Goal: Information Seeking & Learning: Learn about a topic

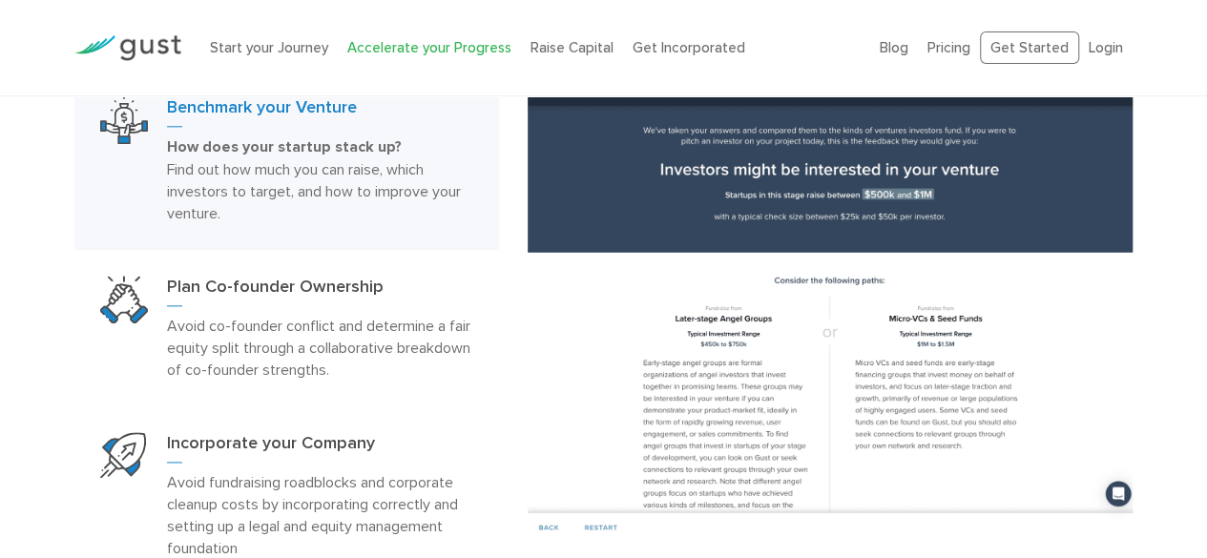
scroll to position [1034, 0]
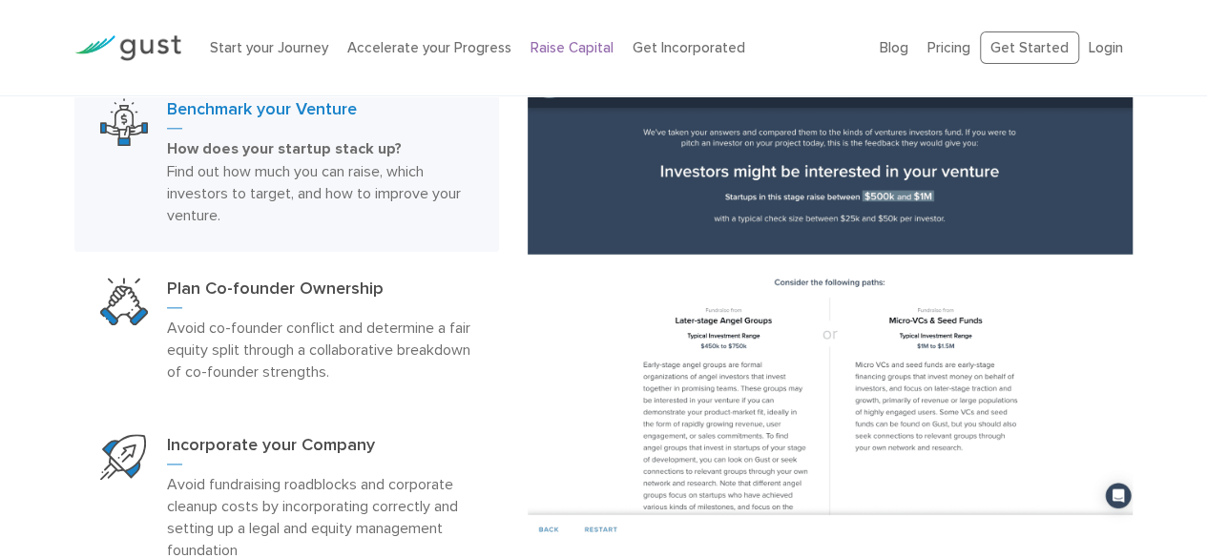
click at [551, 46] on link "Raise Capital" at bounding box center [571, 47] width 83 height 17
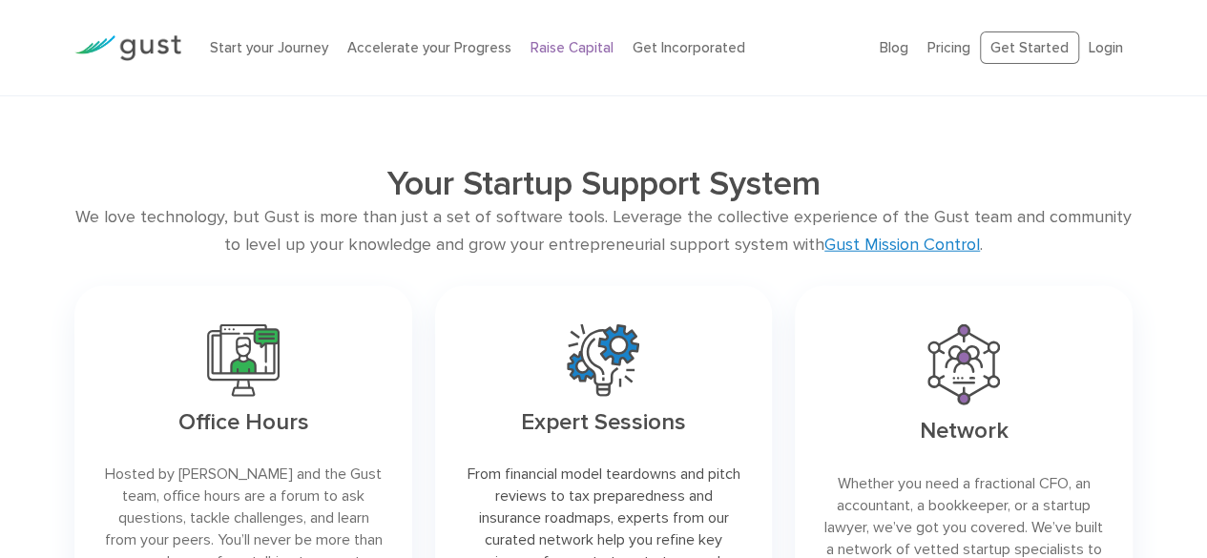
scroll to position [2287, 0]
click at [889, 58] on li "Blog" at bounding box center [893, 48] width 29 height 22
click at [894, 52] on link "Blog" at bounding box center [893, 47] width 29 height 17
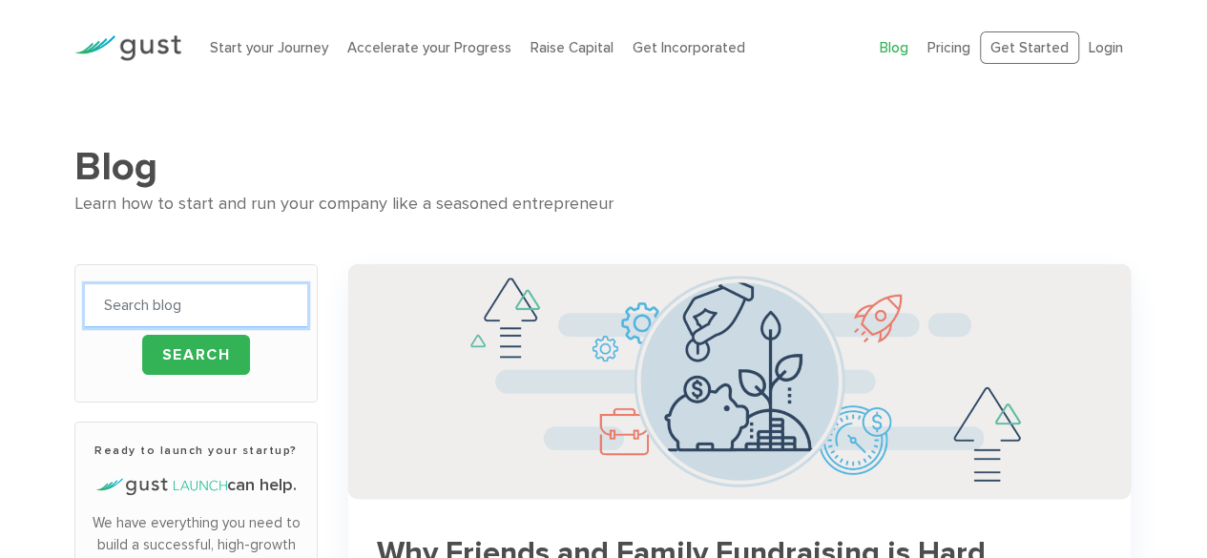
click at [216, 307] on input "text" at bounding box center [196, 305] width 222 height 43
type input "management team"
click at [142, 335] on input "Search" at bounding box center [196, 355] width 109 height 40
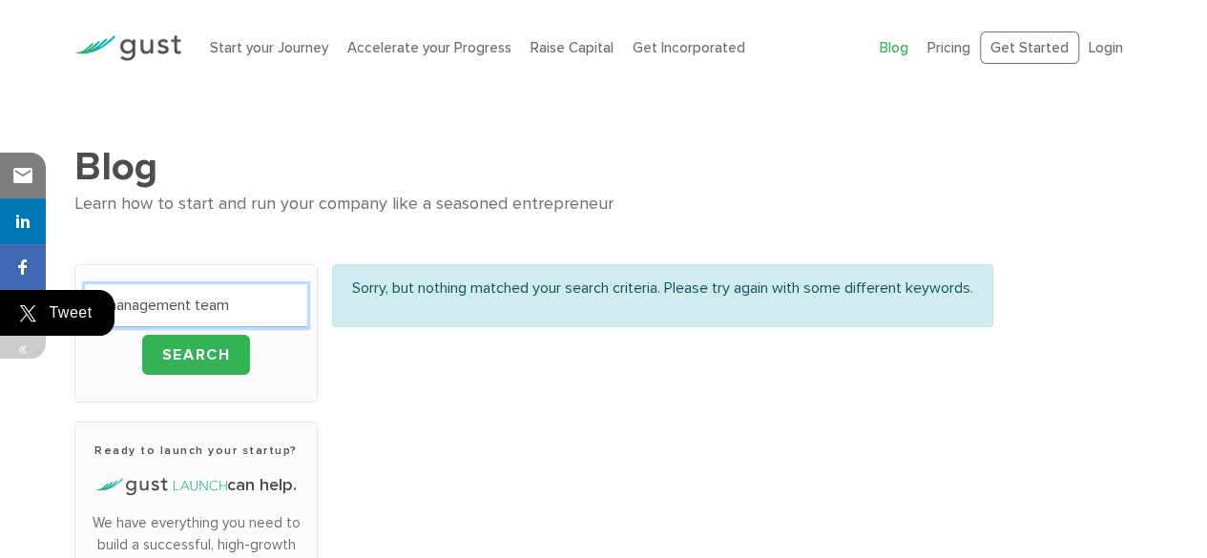
drag, startPoint x: 194, startPoint y: 305, endPoint x: 0, endPoint y: 303, distance: 193.6
type input "team"
click at [142, 335] on input "Search" at bounding box center [196, 355] width 109 height 40
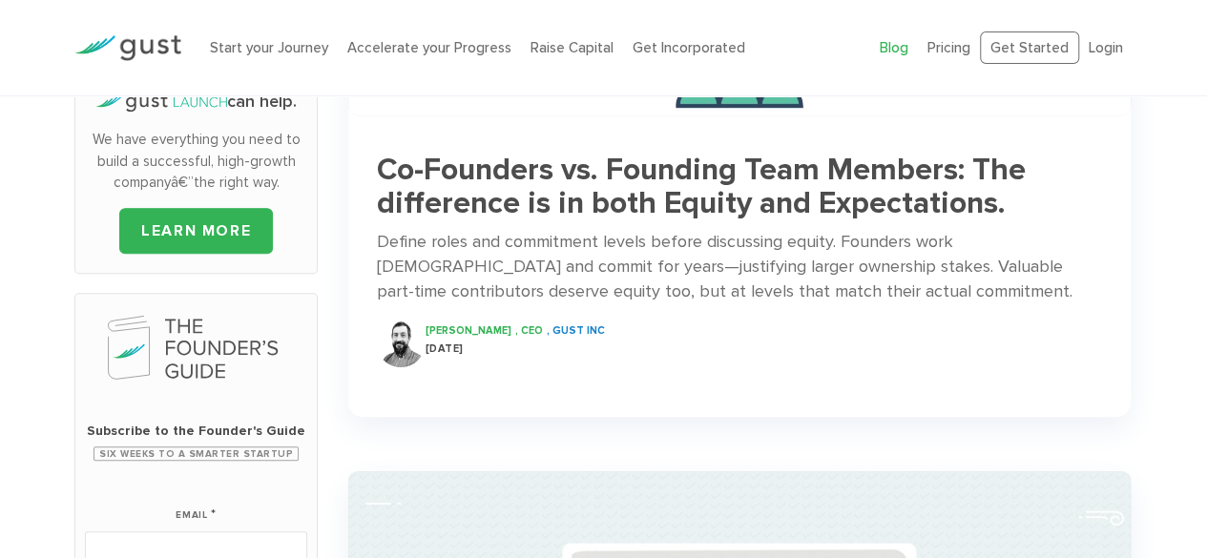
scroll to position [383, 0]
click at [765, 176] on h3 "Co-Founders vs. Founding Team Members: The difference is in both Equity and Exp…" at bounding box center [739, 188] width 725 height 67
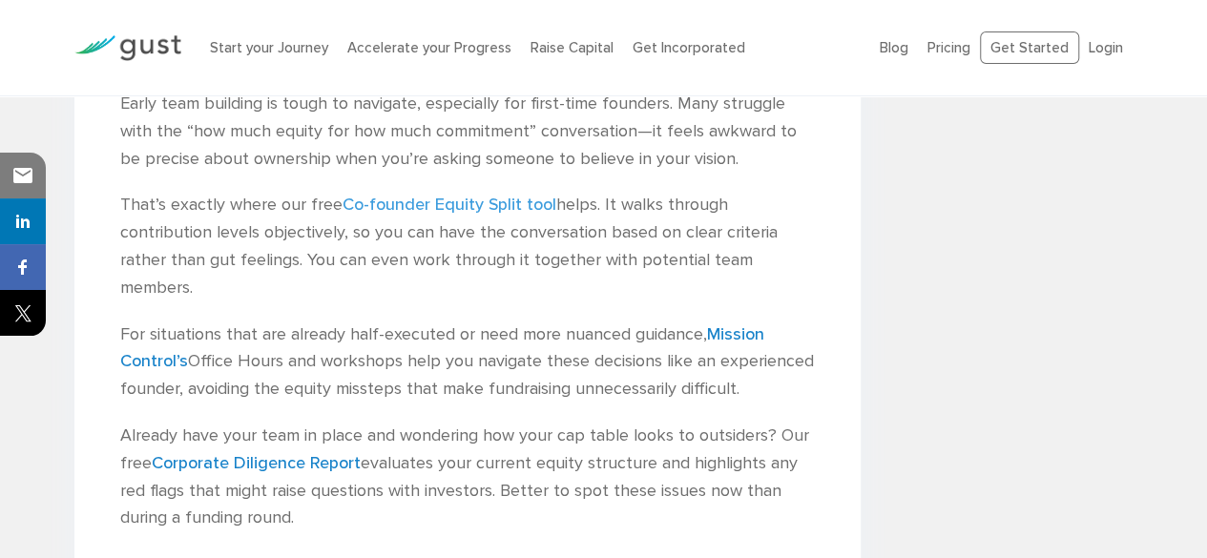
scroll to position [2283, 0]
drag, startPoint x: 275, startPoint y: 462, endPoint x: 801, endPoint y: 196, distance: 589.5
click at [801, 196] on p "That’s exactly where our free Co-founder Equity Split tool helps. It walks thro…" at bounding box center [467, 246] width 694 height 110
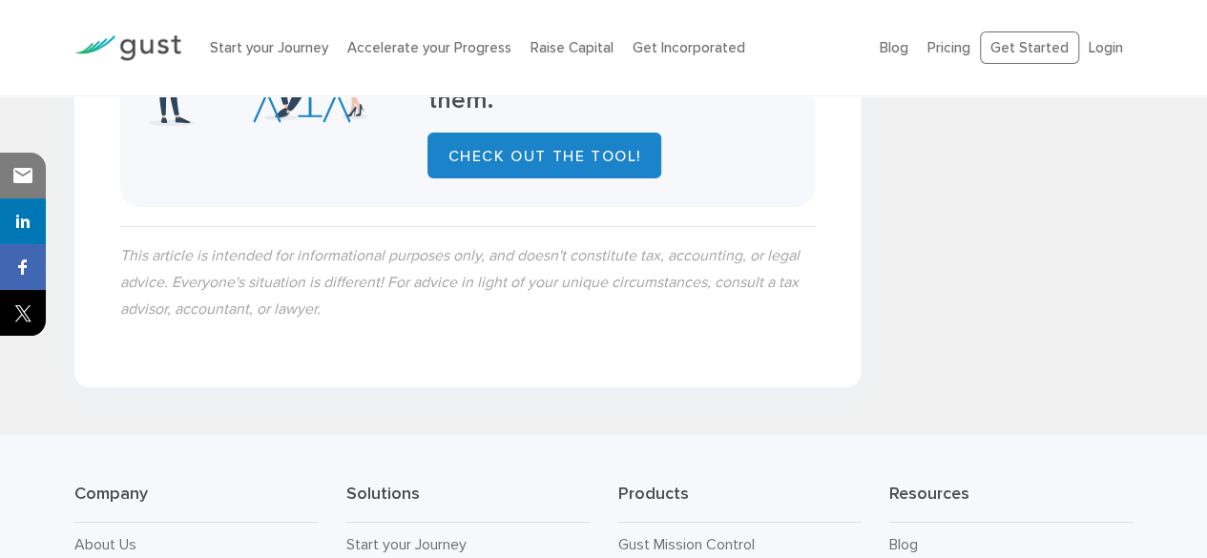
scroll to position [3045, 0]
